Goal: Task Accomplishment & Management: Use online tool/utility

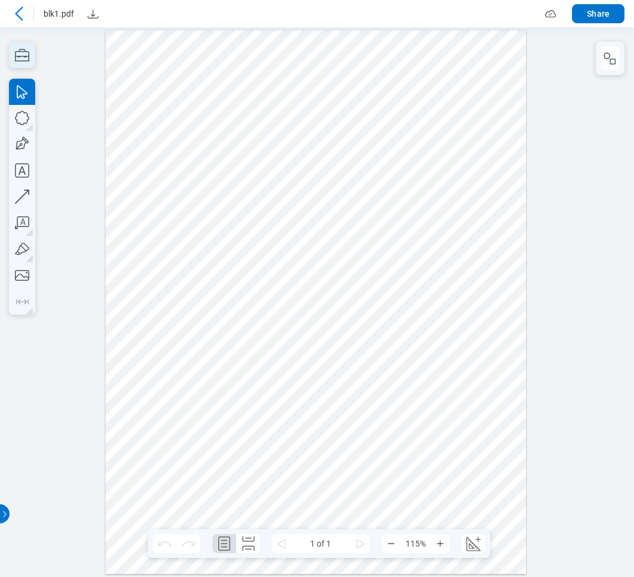
click at [24, 58] on icon "button" at bounding box center [22, 55] width 26 height 26
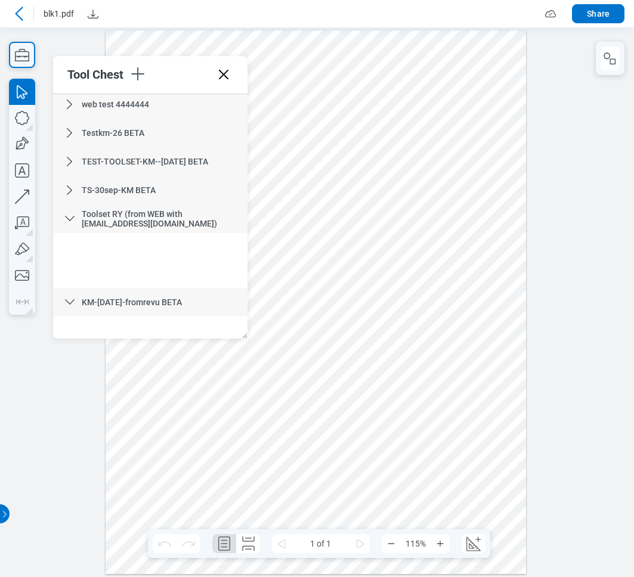
scroll to position [338, 0]
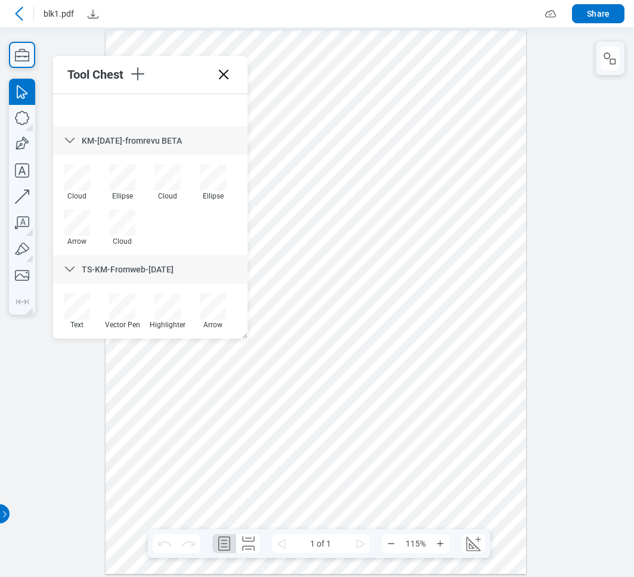
drag, startPoint x: 120, startPoint y: 224, endPoint x: 103, endPoint y: 176, distance: 51.5
click at [103, 176] on div "Cloud Ellipse Cloud Ellipse Arrow Cloud" at bounding box center [150, 210] width 192 height 91
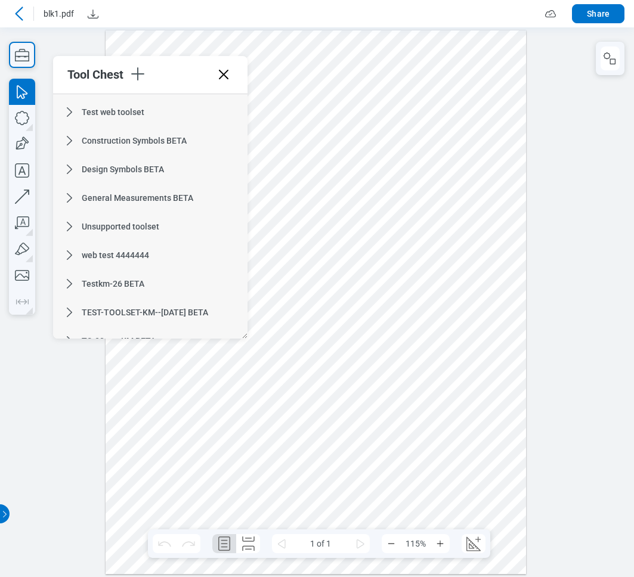
scroll to position [14, 0]
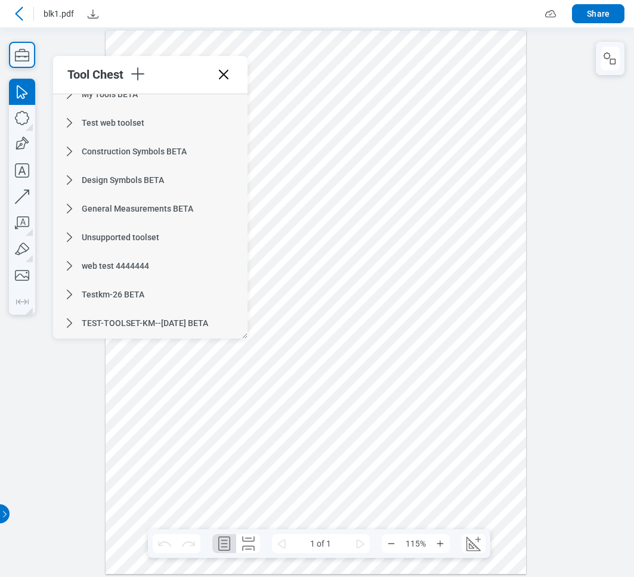
click at [71, 127] on icon at bounding box center [70, 123] width 14 height 14
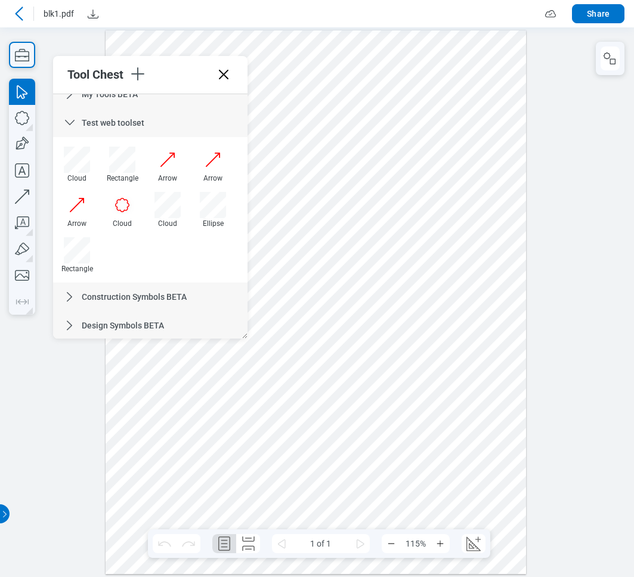
click at [68, 292] on icon at bounding box center [70, 297] width 14 height 14
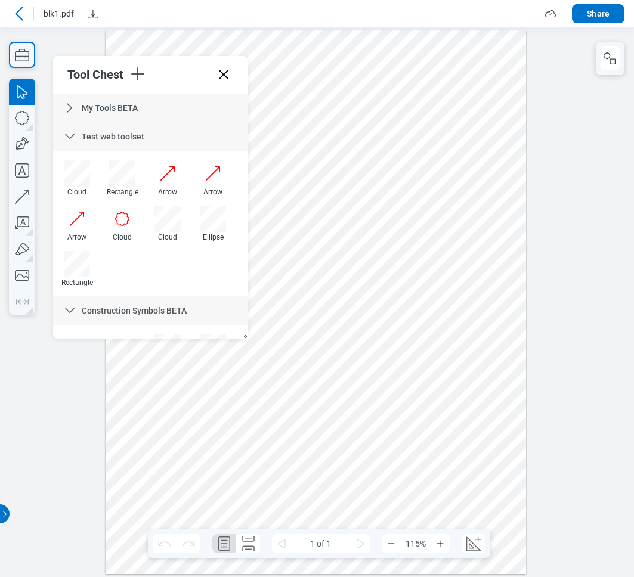
scroll to position [0, 0]
click at [71, 138] on icon at bounding box center [70, 136] width 10 height 5
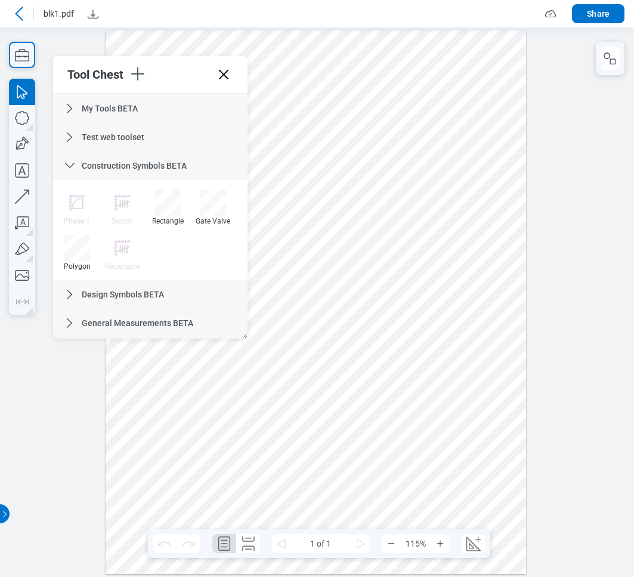
click at [70, 159] on icon at bounding box center [70, 166] width 14 height 14
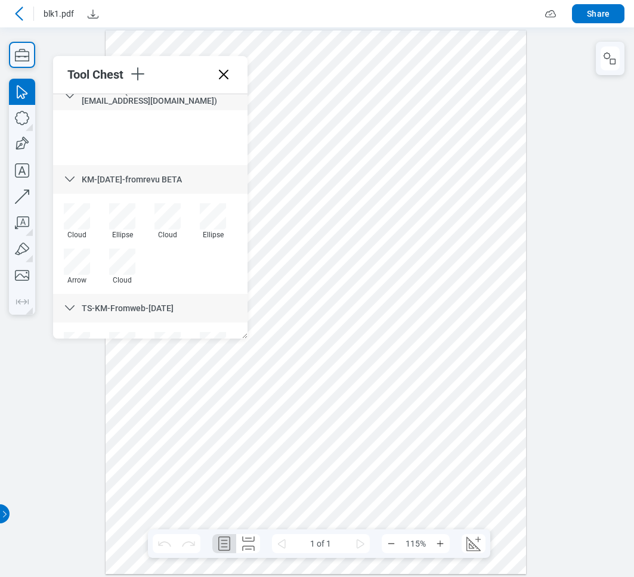
scroll to position [248, 0]
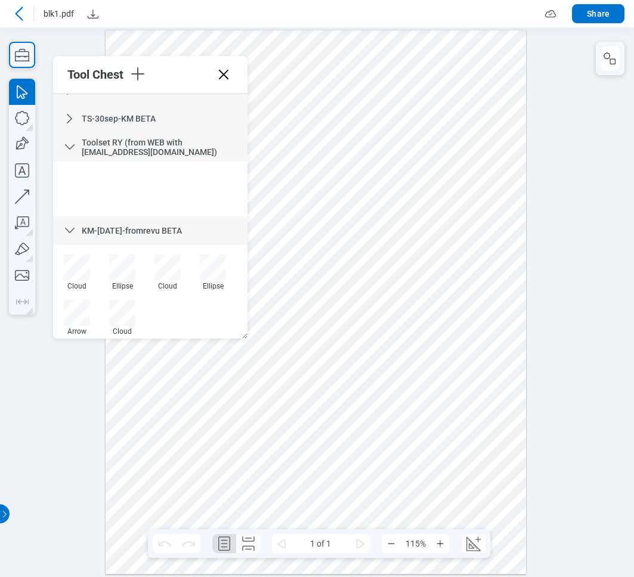
click at [66, 147] on icon at bounding box center [70, 147] width 14 height 14
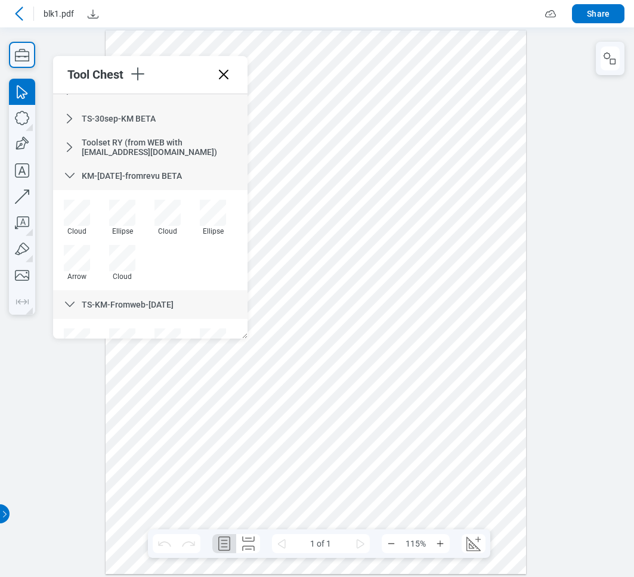
click at [69, 177] on icon at bounding box center [70, 175] width 10 height 5
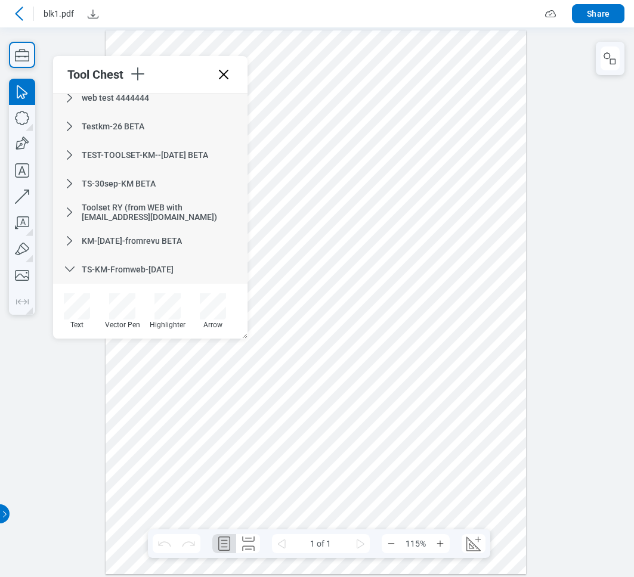
click at [69, 267] on icon at bounding box center [70, 269] width 14 height 14
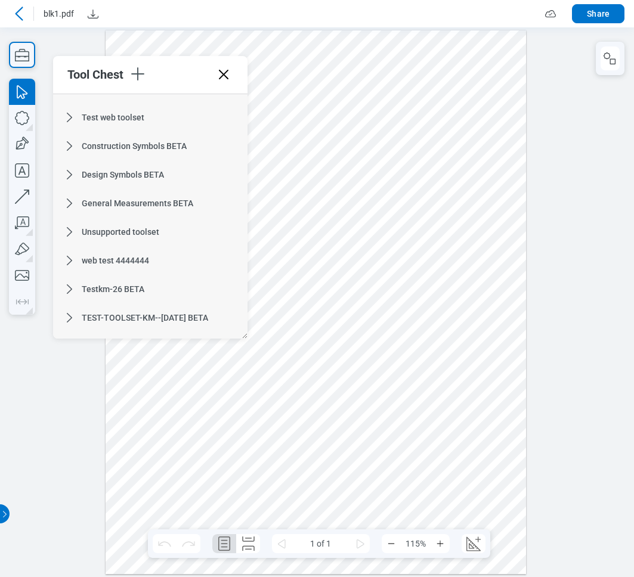
scroll to position [0, 0]
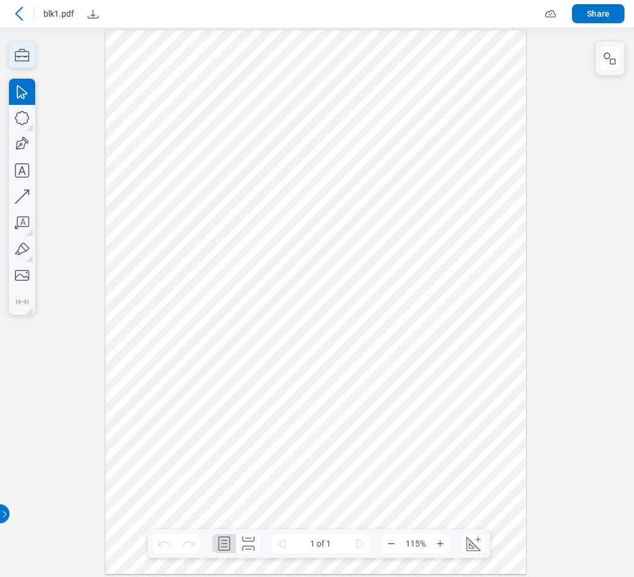
click at [24, 58] on icon "button" at bounding box center [22, 55] width 26 height 26
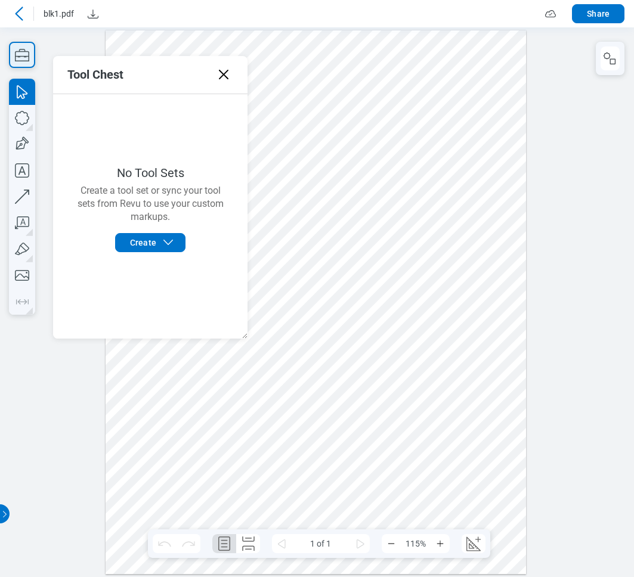
click at [21, 57] on icon "button" at bounding box center [22, 55] width 26 height 26
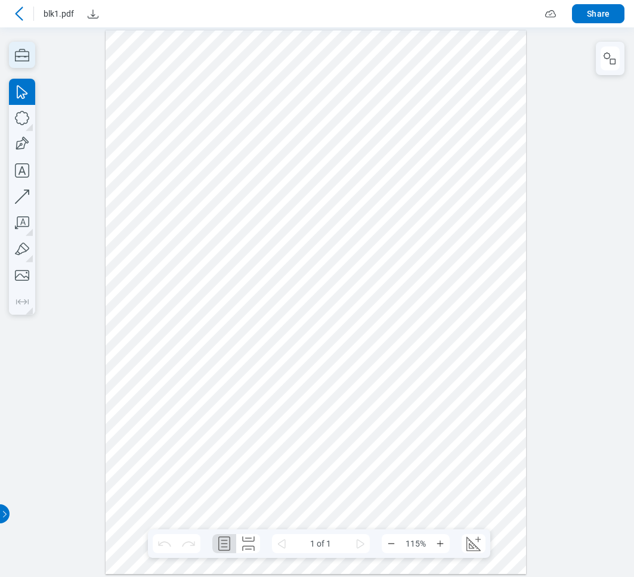
click at [23, 51] on icon "button" at bounding box center [22, 55] width 14 height 13
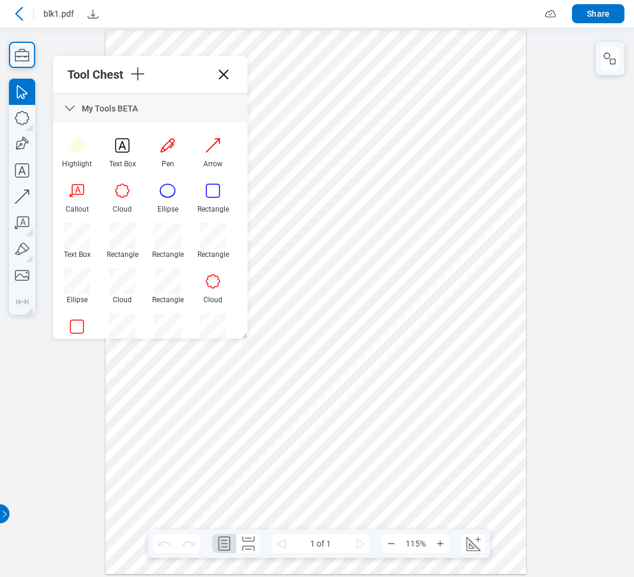
click at [69, 109] on icon at bounding box center [70, 108] width 14 height 14
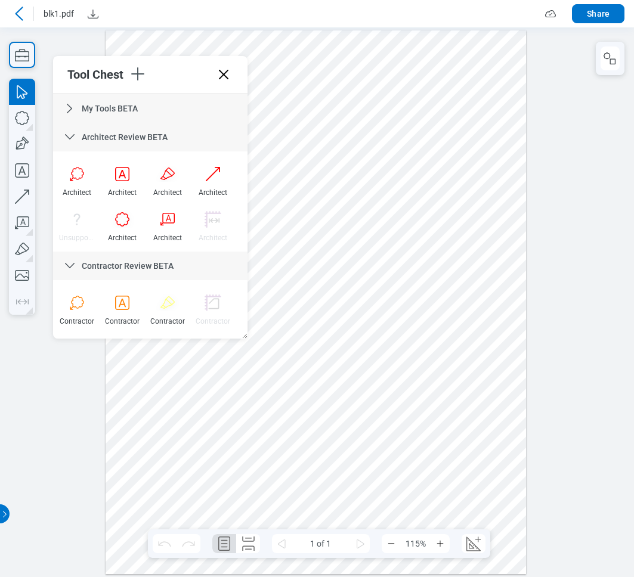
click at [75, 132] on icon at bounding box center [70, 137] width 14 height 14
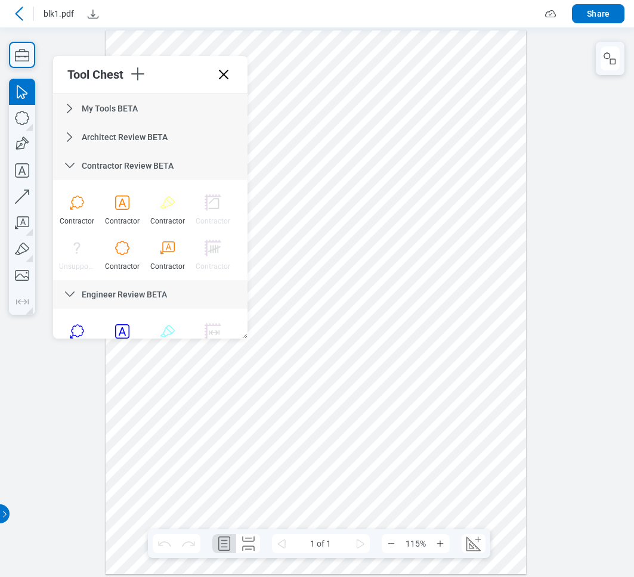
click at [69, 160] on icon at bounding box center [70, 166] width 14 height 14
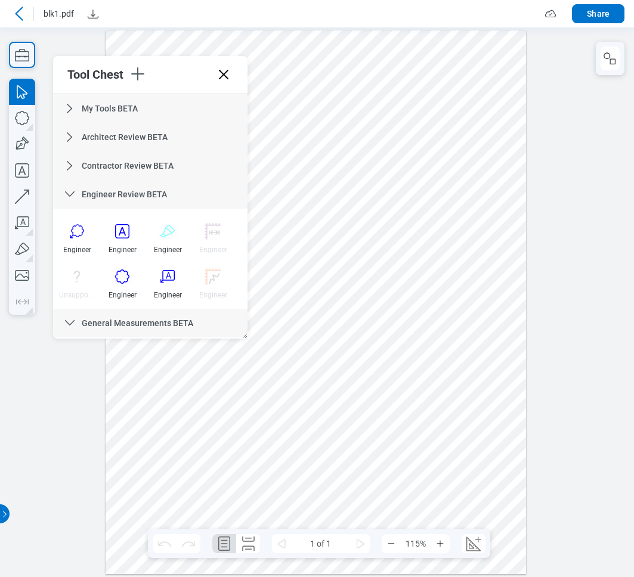
click at [66, 193] on icon at bounding box center [70, 193] width 10 height 5
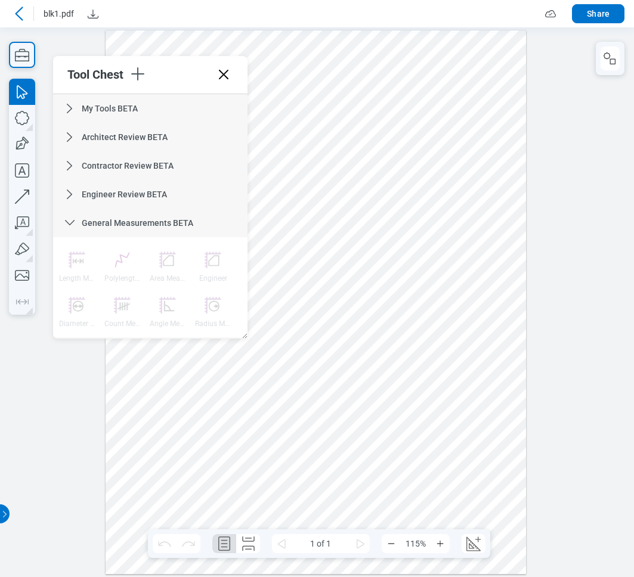
click at [72, 217] on icon at bounding box center [70, 223] width 14 height 14
click at [73, 248] on icon at bounding box center [70, 252] width 14 height 14
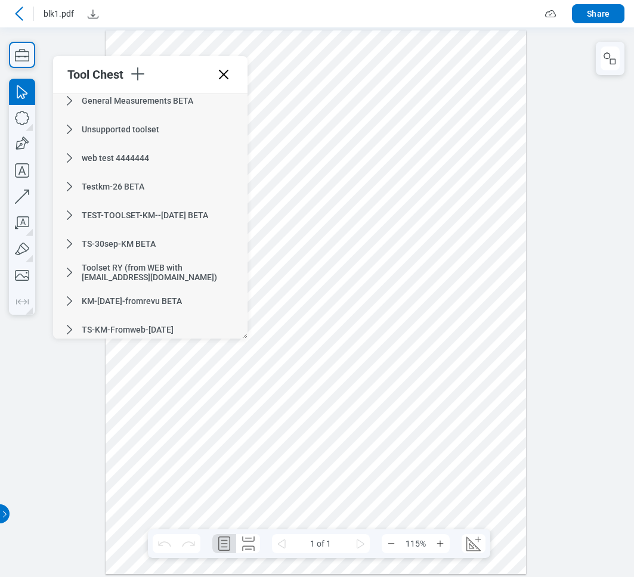
scroll to position [299, 0]
